Goal: Communication & Community: Answer question/provide support

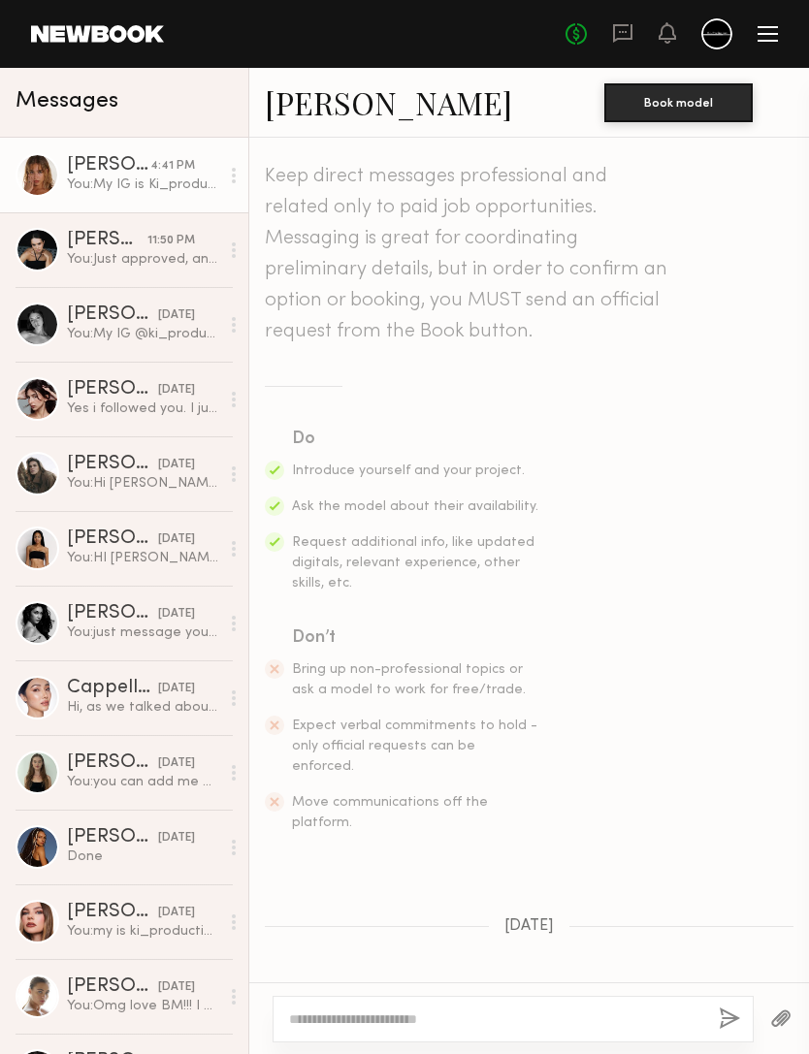
scroll to position [937, 0]
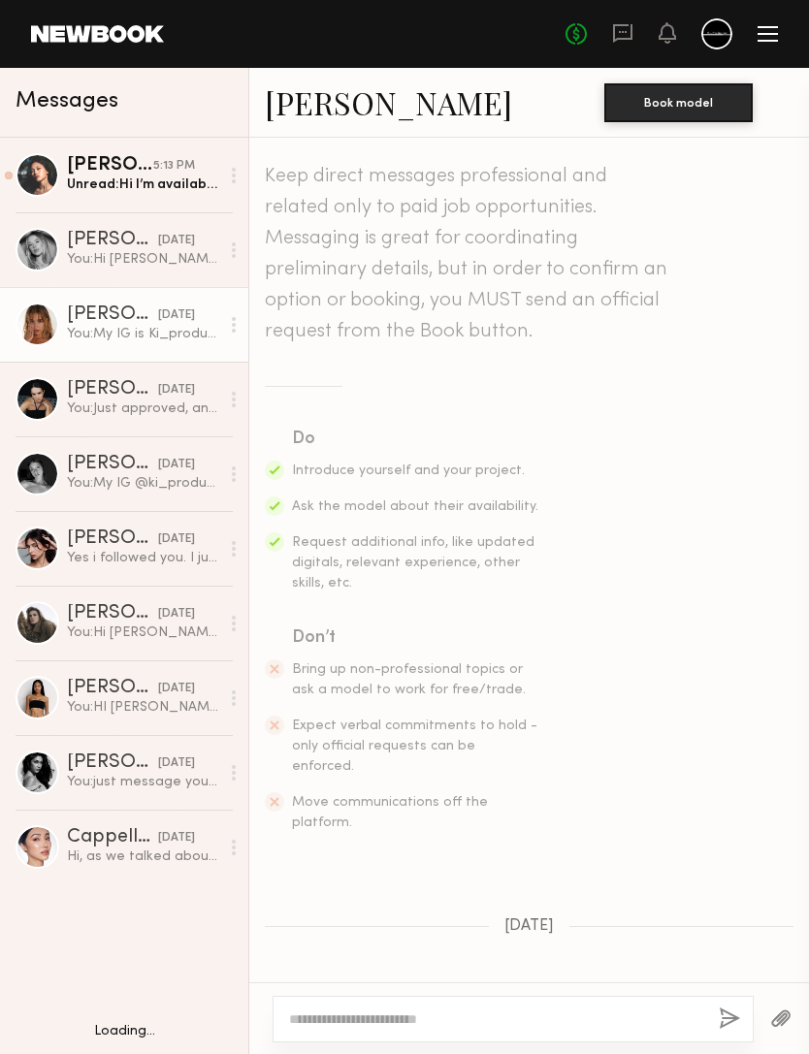
scroll to position [937, 0]
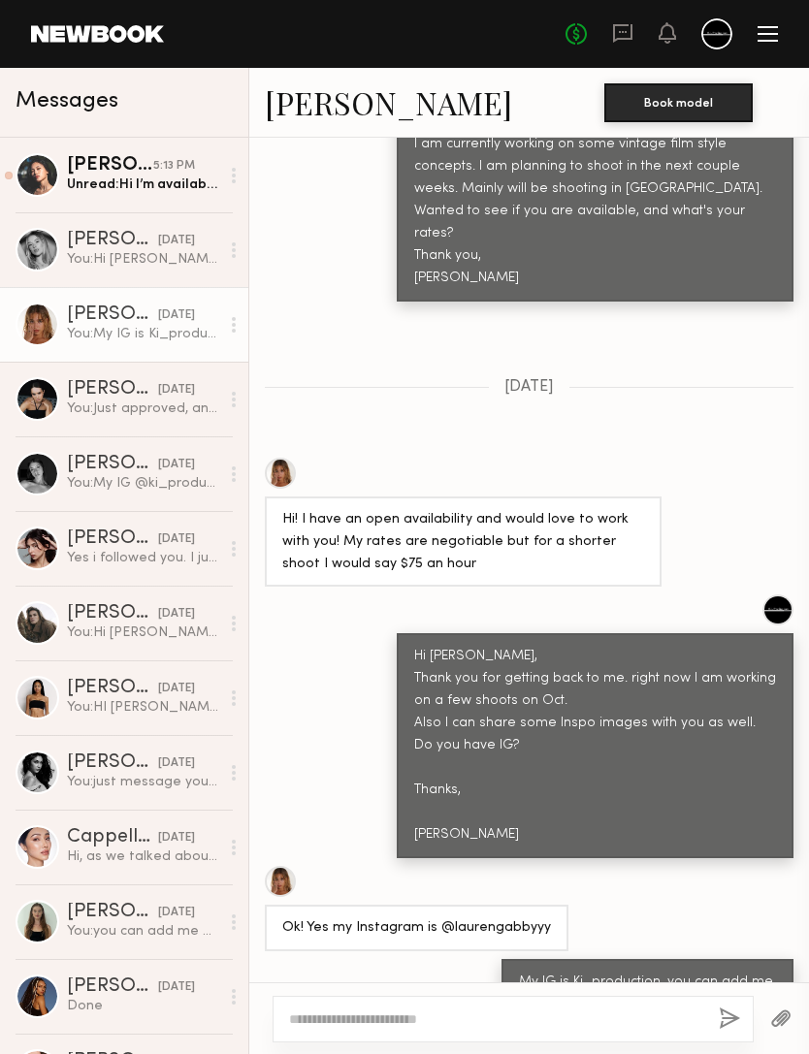
click at [115, 197] on link "Hyejin H. 5:13 PM Unread: Hi I’m available on 21 in Oct" at bounding box center [124, 175] width 248 height 75
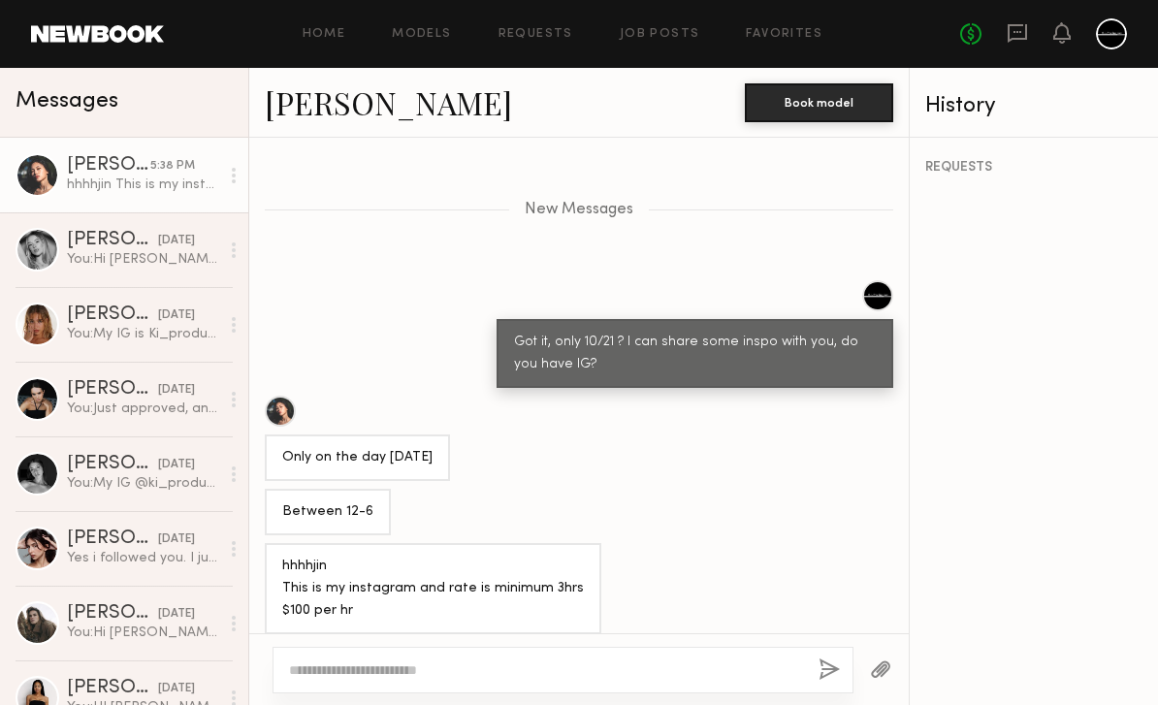
scroll to position [1932, 0]
copy div "hhhhjin"
click at [367, 95] on link "[PERSON_NAME]" at bounding box center [388, 102] width 247 height 42
click at [685, 660] on textarea at bounding box center [546, 669] width 514 height 19
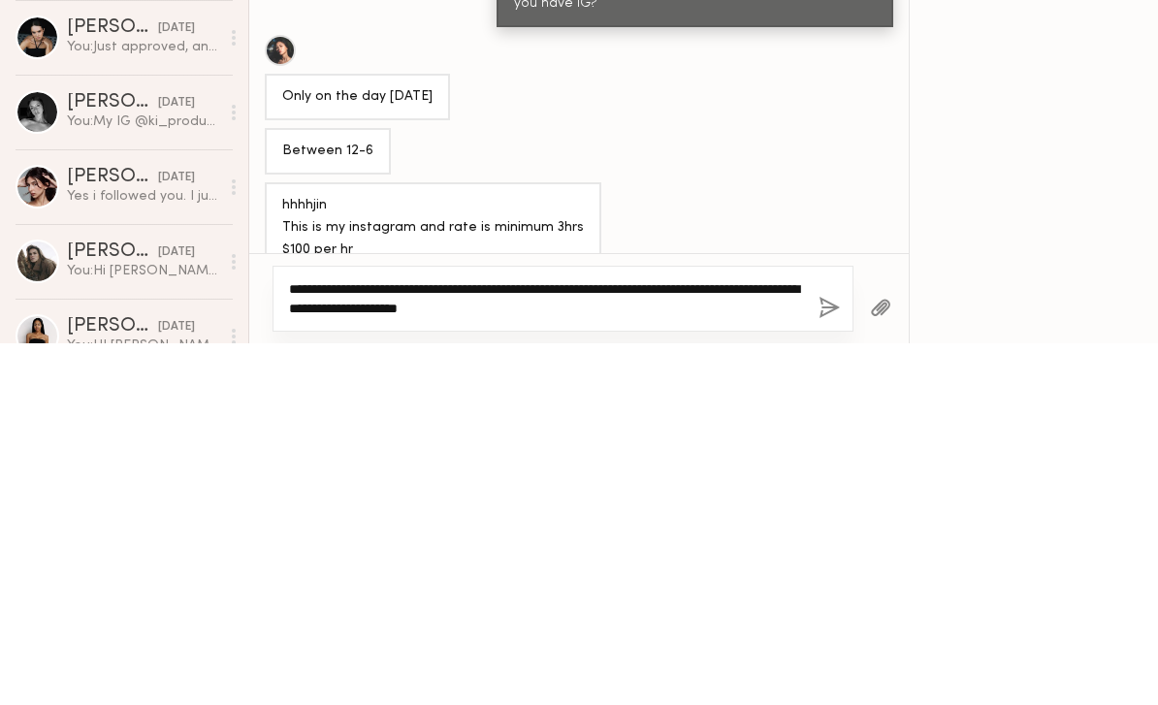
type textarea "**********"
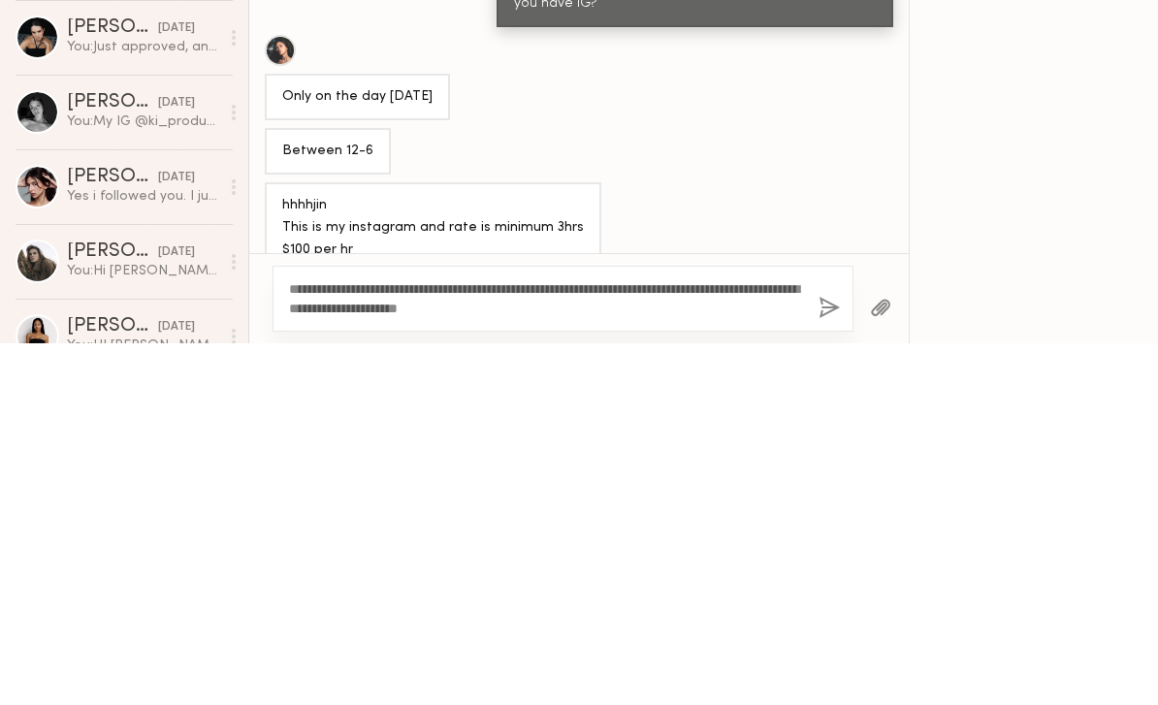
click at [808, 658] on button "button" at bounding box center [828, 670] width 21 height 24
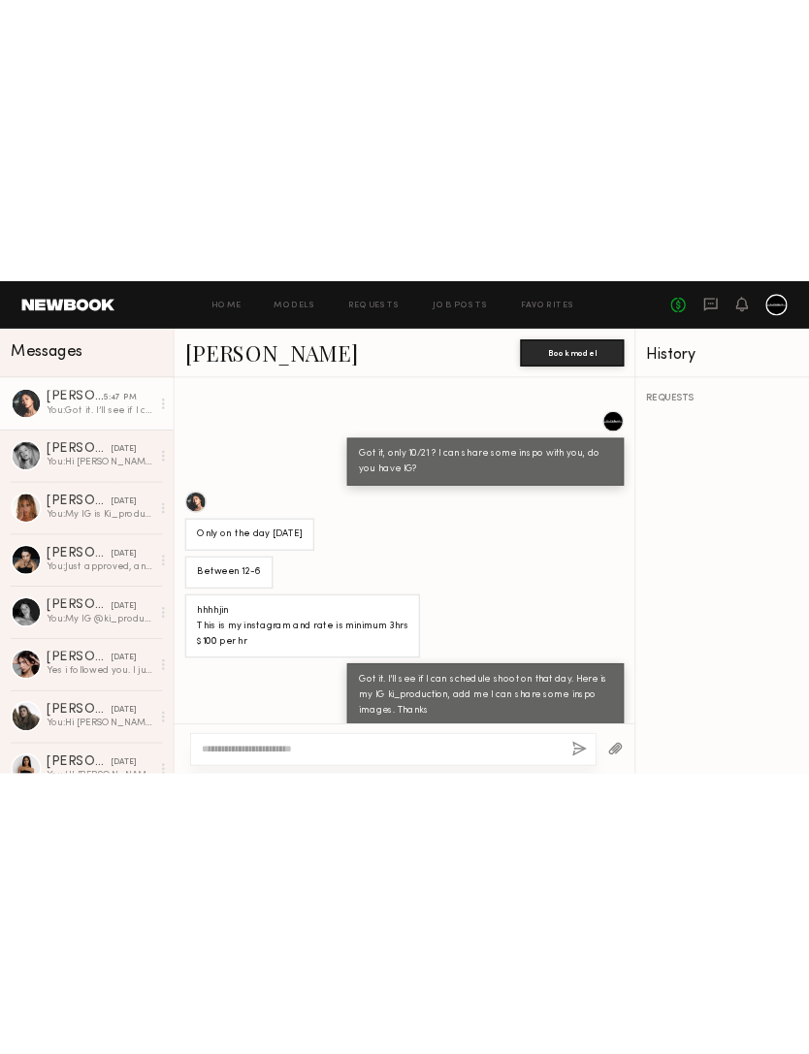
scroll to position [1585, 0]
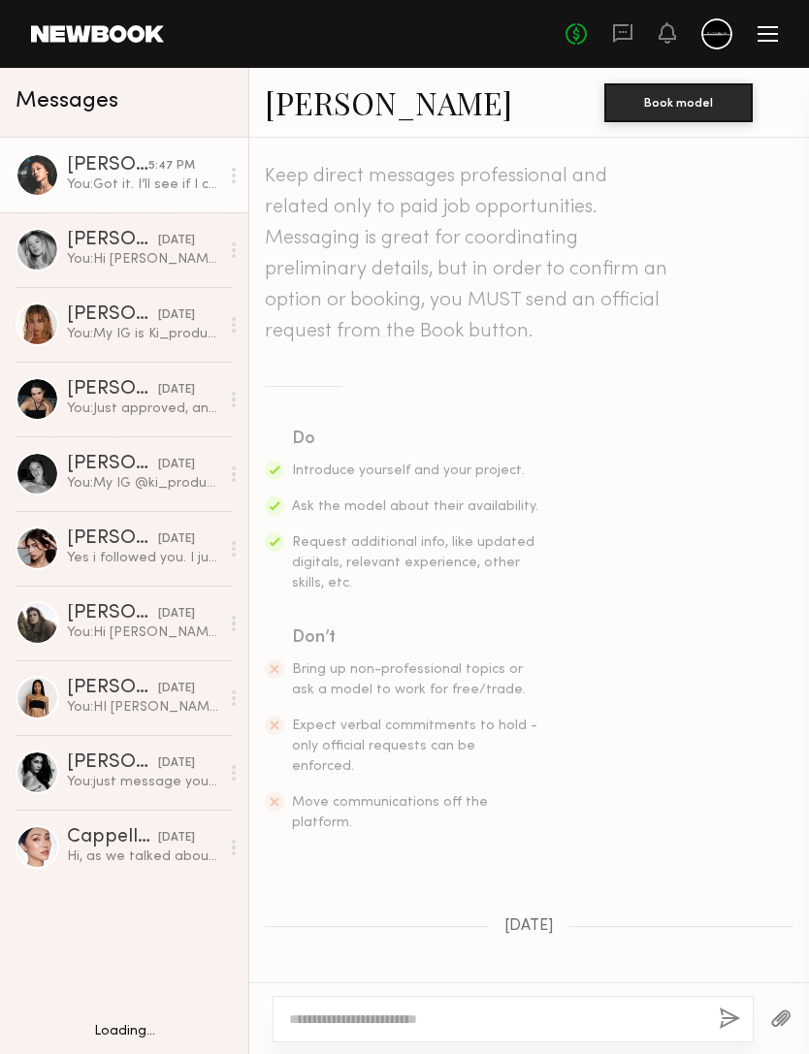
scroll to position [1437, 0]
